Goal: Task Accomplishment & Management: Complete application form

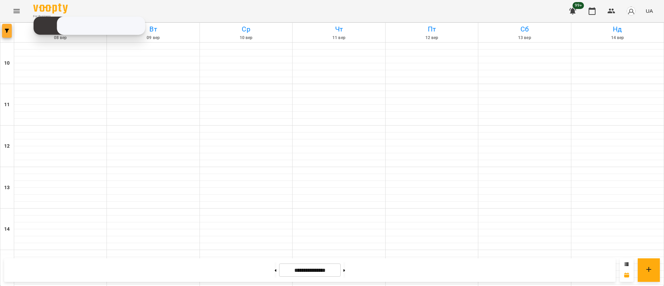
click at [7, 31] on icon "button" at bounding box center [7, 31] width 4 height 4
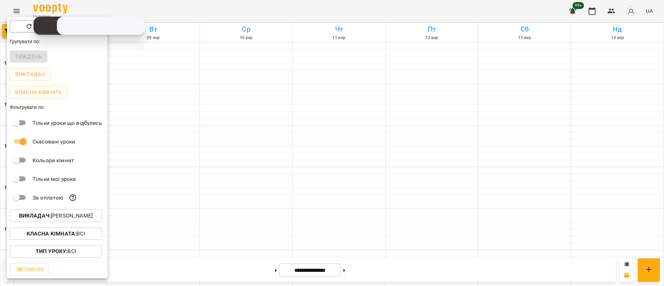
click at [82, 215] on p "Викладач : [PERSON_NAME]" at bounding box center [56, 216] width 74 height 8
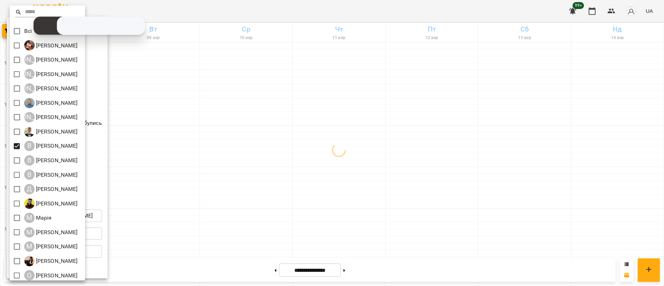
click at [178, 175] on div at bounding box center [332, 143] width 664 height 286
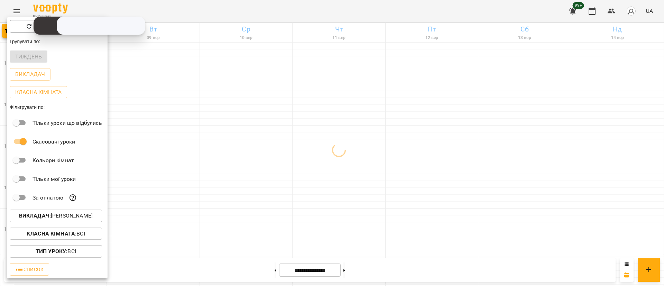
click at [178, 175] on div at bounding box center [332, 143] width 664 height 286
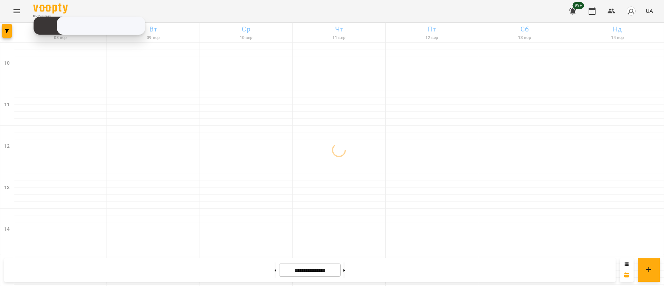
click at [178, 175] on div at bounding box center [153, 177] width 92 height 7
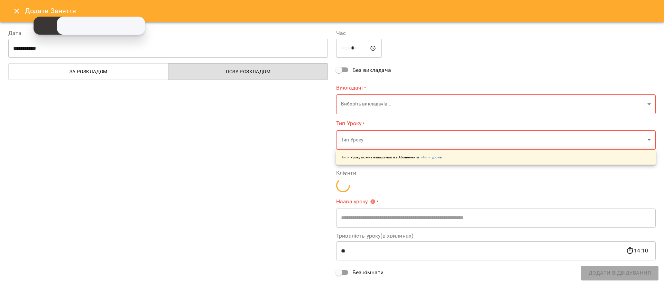
type input "**********"
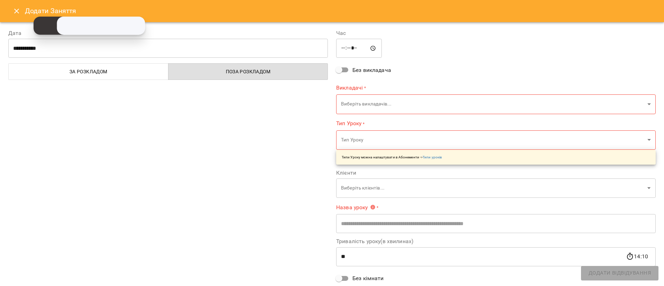
click at [13, 17] on button "Close" at bounding box center [16, 11] width 17 height 17
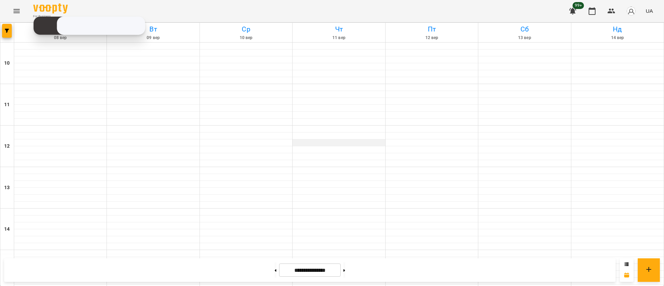
scroll to position [327, 0]
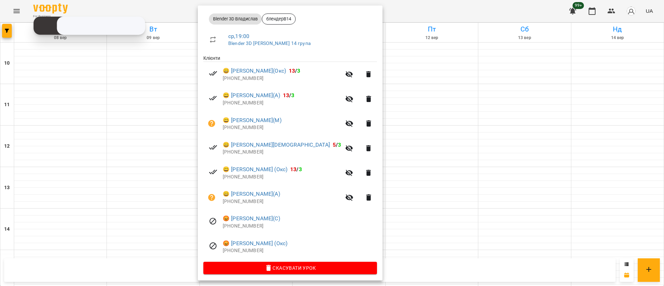
scroll to position [102, 0]
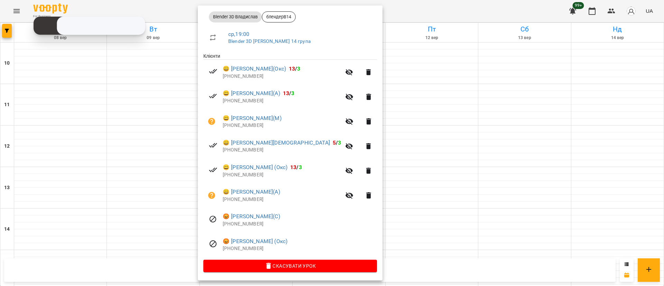
click at [519, 184] on div at bounding box center [332, 143] width 664 height 286
